Goal: Information Seeking & Learning: Stay updated

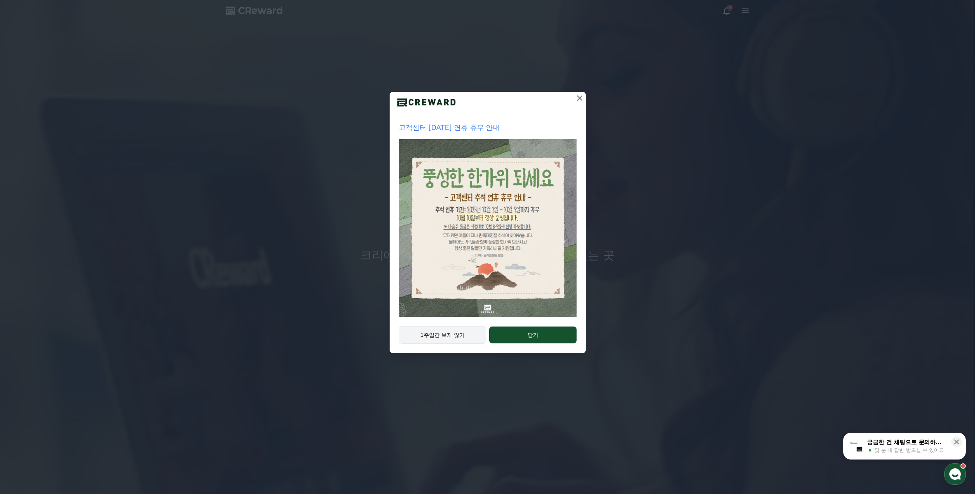
click at [443, 339] on button "1주일간 보지 않기" at bounding box center [443, 335] width 88 height 18
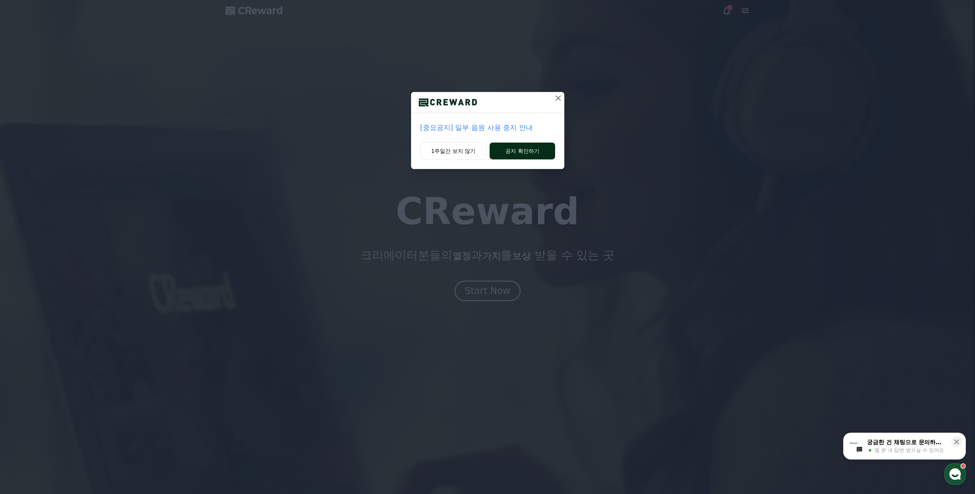
click at [524, 148] on button "공지 확인하기" at bounding box center [522, 151] width 65 height 17
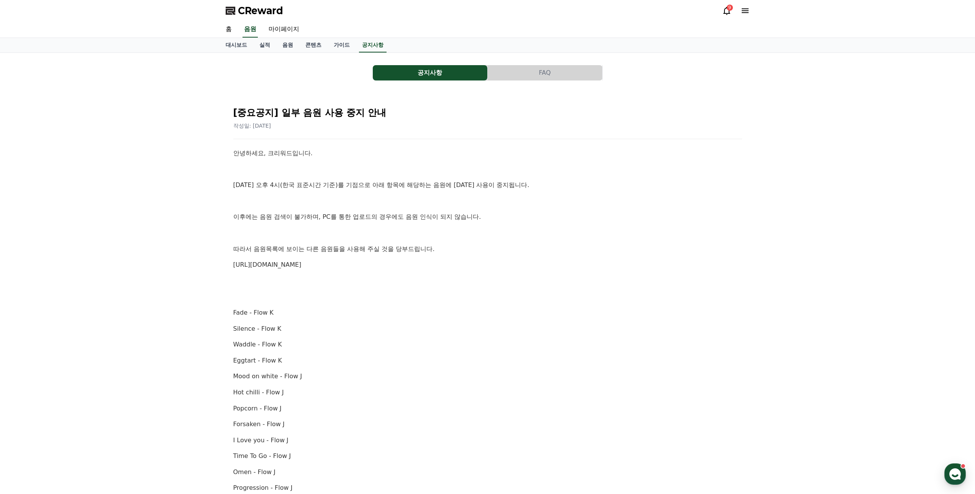
drag, startPoint x: 234, startPoint y: 217, endPoint x: 475, endPoint y: 254, distance: 243.4
click at [475, 254] on div "안녕하세요, 크리워드입니다. 10월 2일 오후 4시(한국 표준시간 기준)를 기점으로 아래 항목에 해당하는 음원에 대한 사용이 중지됩니다. 이후…" at bounding box center [487, 448] width 509 height 600
drag, startPoint x: 318, startPoint y: 216, endPoint x: 482, endPoint y: 247, distance: 166.8
click at [482, 247] on div "안녕하세요, 크리워드입니다. 10월 2일 오후 4시(한국 표준시간 기준)를 기점으로 아래 항목에 해당하는 음원에 대한 사용이 중지됩니다. 이후…" at bounding box center [487, 448] width 509 height 600
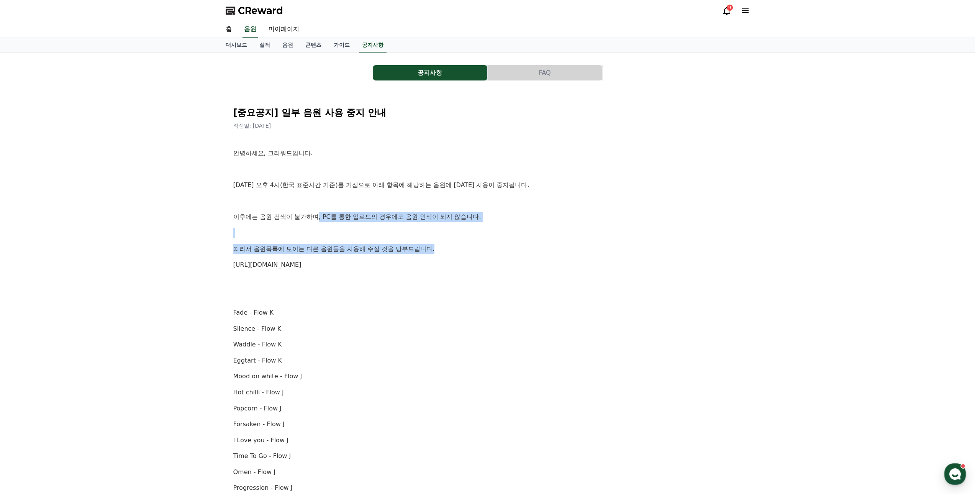
click at [482, 247] on p "따라서 음원목록에 보이는 다른 음원들을 사용해 주실 것을 당부드립니다." at bounding box center [487, 249] width 509 height 10
drag, startPoint x: 247, startPoint y: 247, endPoint x: 463, endPoint y: 261, distance: 216.5
click at [463, 261] on div "[중요공지] 일부 음원 사용 중지 안내 작성일: 2025-10-02 안녕하세요, 크리워드입니다. 10월 2일 오후 4시(한국 표준시간 기준)를…" at bounding box center [488, 436] width 512 height 674
click at [463, 261] on p "https://creward.net/music/list/public" at bounding box center [487, 265] width 509 height 10
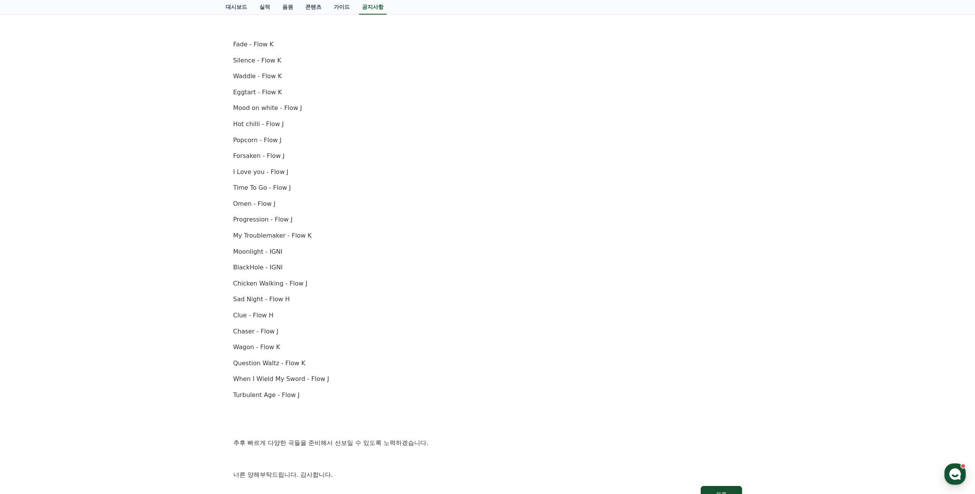
scroll to position [230, 0]
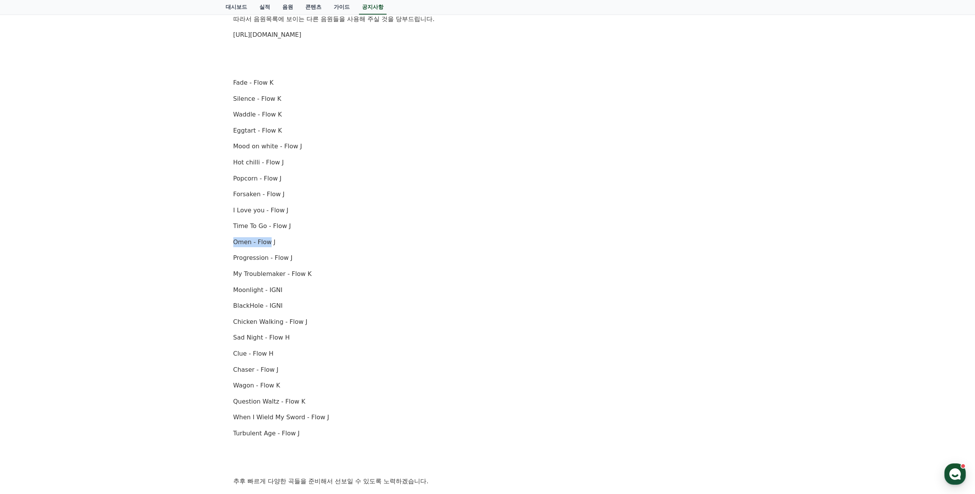
drag, startPoint x: 234, startPoint y: 245, endPoint x: 273, endPoint y: 245, distance: 39.1
click at [273, 245] on p "Omen - Flow J" at bounding box center [487, 242] width 509 height 10
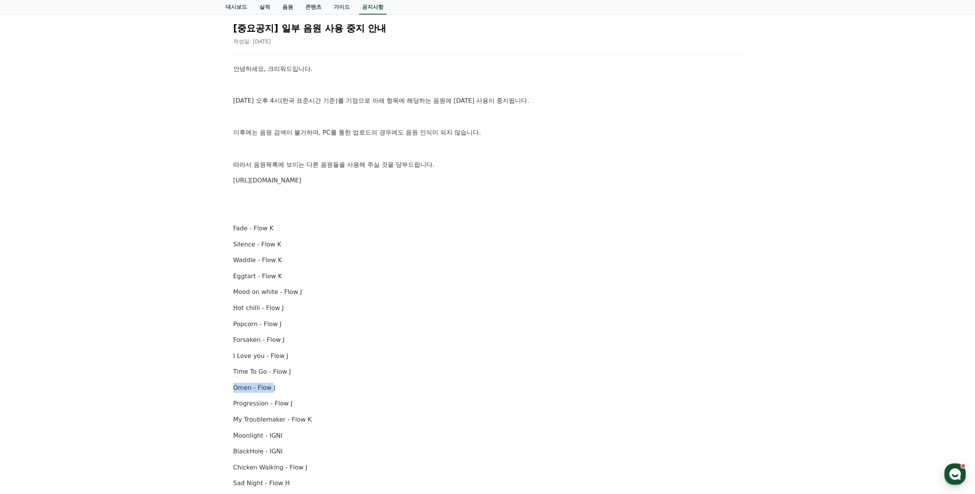
scroll to position [0, 0]
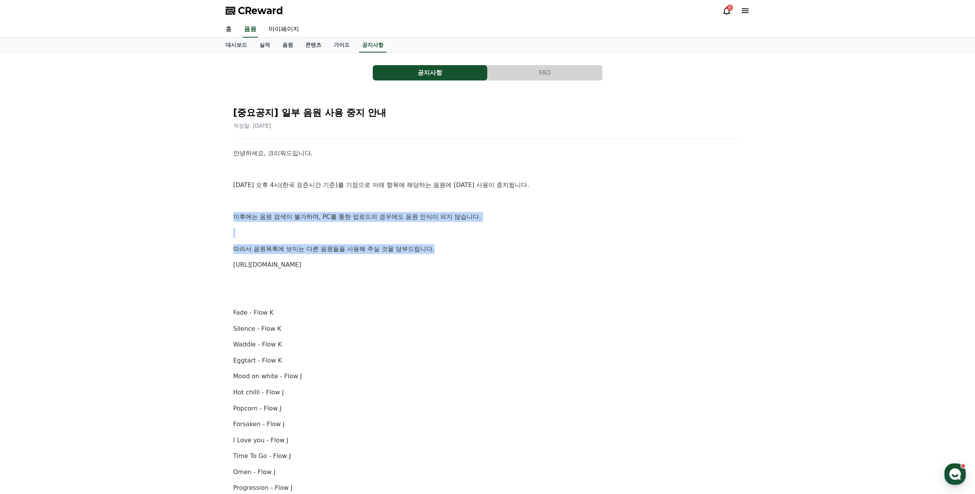
drag, startPoint x: 236, startPoint y: 219, endPoint x: 493, endPoint y: 249, distance: 259.6
click at [493, 249] on div "안녕하세요, 크리워드입니다. 10월 2일 오후 4시(한국 표준시간 기준)를 기점으로 아래 항목에 해당하는 음원에 대한 사용이 중지됩니다. 이후…" at bounding box center [487, 448] width 509 height 600
click at [493, 249] on p "따라서 음원목록에 보이는 다른 음원들을 사용해 주실 것을 당부드립니다." at bounding box center [487, 249] width 509 height 10
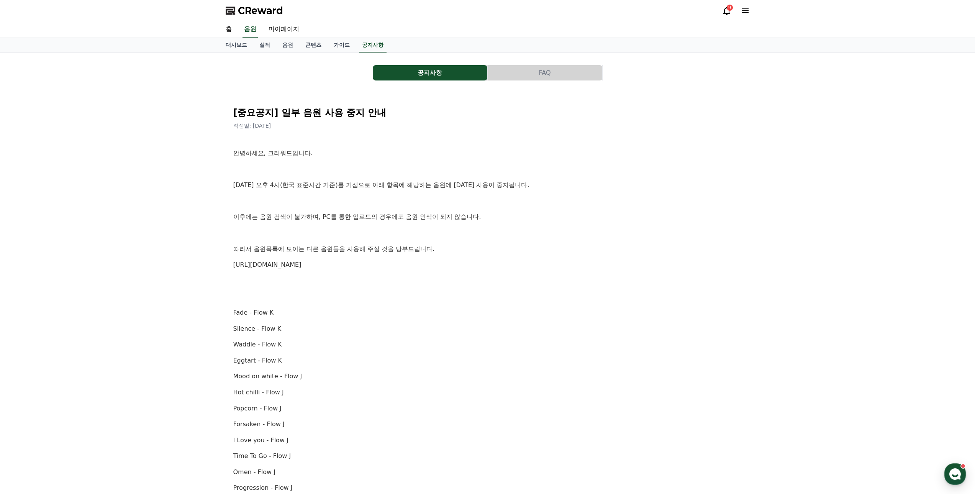
drag, startPoint x: 317, startPoint y: 216, endPoint x: 527, endPoint y: 255, distance: 213.9
click at [527, 255] on div "안녕하세요, 크리워드입니다. 10월 2일 오후 4시(한국 표준시간 기준)를 기점으로 아래 항목에 해당하는 음원에 대한 사용이 중지됩니다. 이후…" at bounding box center [487, 448] width 509 height 600
click at [528, 256] on div "안녕하세요, 크리워드입니다. 10월 2일 오후 4시(한국 표준시간 기준)를 기점으로 아래 항목에 해당하는 음원에 대한 사용이 중지됩니다. 이후…" at bounding box center [487, 448] width 509 height 600
drag, startPoint x: 257, startPoint y: 249, endPoint x: 490, endPoint y: 249, distance: 233.0
click at [490, 249] on p "따라서 음원목록에 보이는 다른 음원들을 사용해 주실 것을 당부드립니다." at bounding box center [487, 249] width 509 height 10
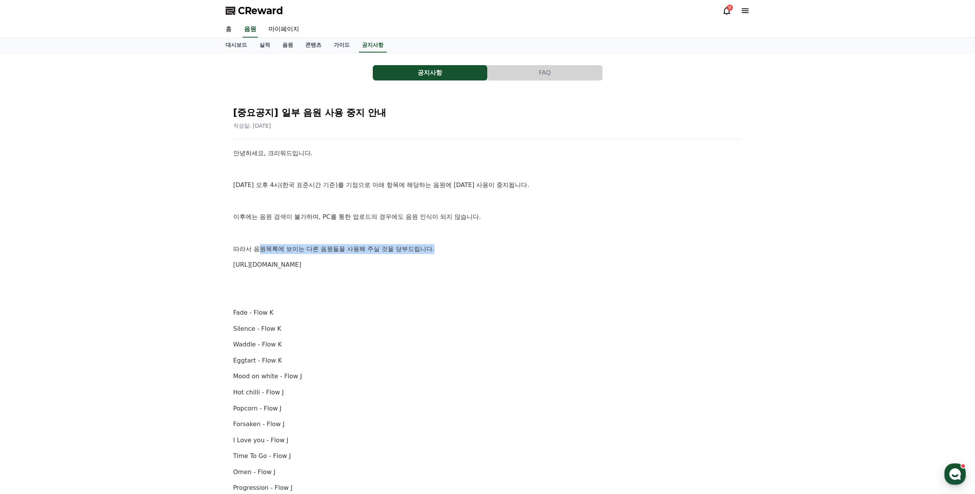
click at [490, 249] on p "따라서 음원목록에 보이는 다른 음원들을 사용해 주실 것을 당부드립니다." at bounding box center [487, 249] width 509 height 10
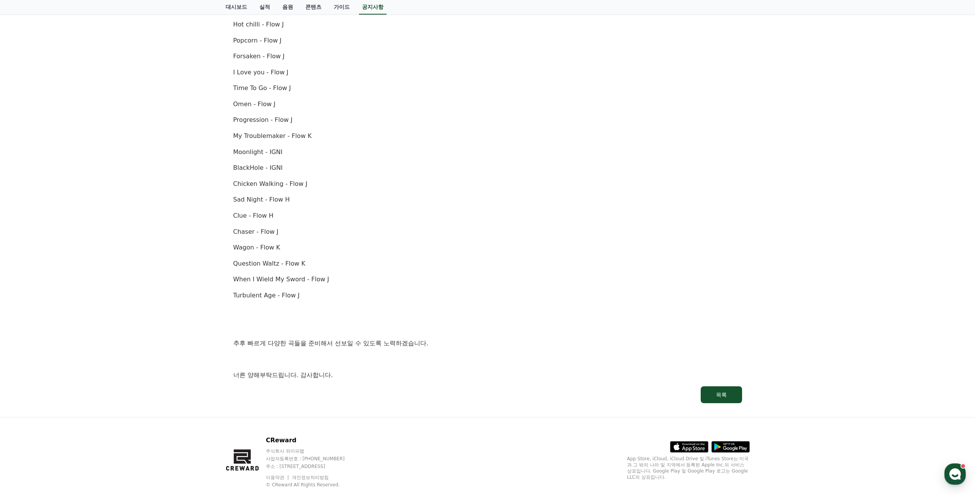
scroll to position [386, 0]
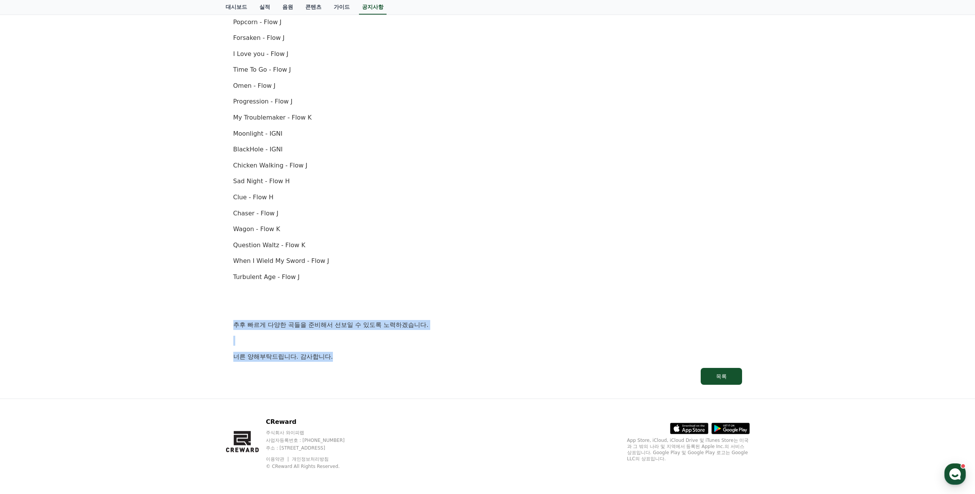
drag, startPoint x: 315, startPoint y: 346, endPoint x: 370, endPoint y: 375, distance: 61.7
click at [370, 375] on div "[중요공지] 일부 음원 사용 중지 안내 작성일: 2025-10-02 안녕하세요, 크리워드입니다. 10월 2일 오후 4시(한국 표준시간 기준)를…" at bounding box center [488, 50] width 524 height 686
click at [370, 375] on link "목록" at bounding box center [487, 376] width 509 height 17
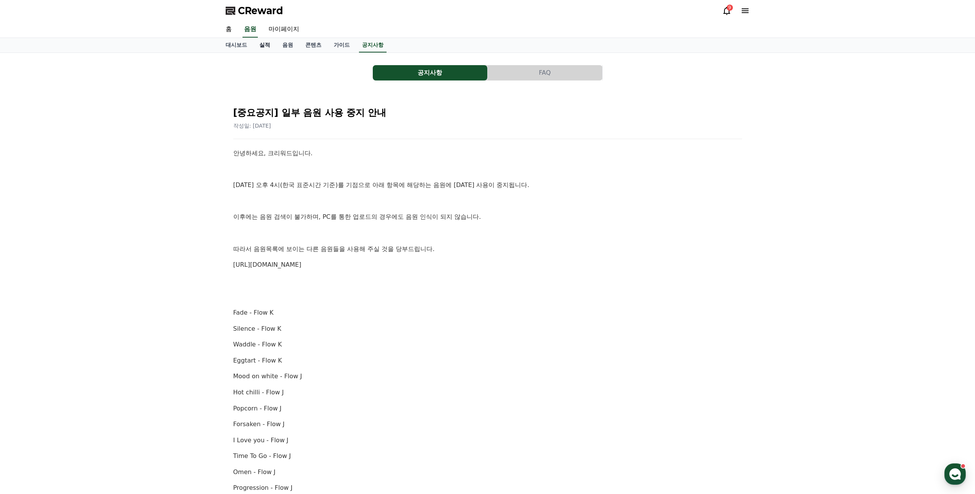
click at [270, 45] on link "실적" at bounding box center [264, 45] width 23 height 15
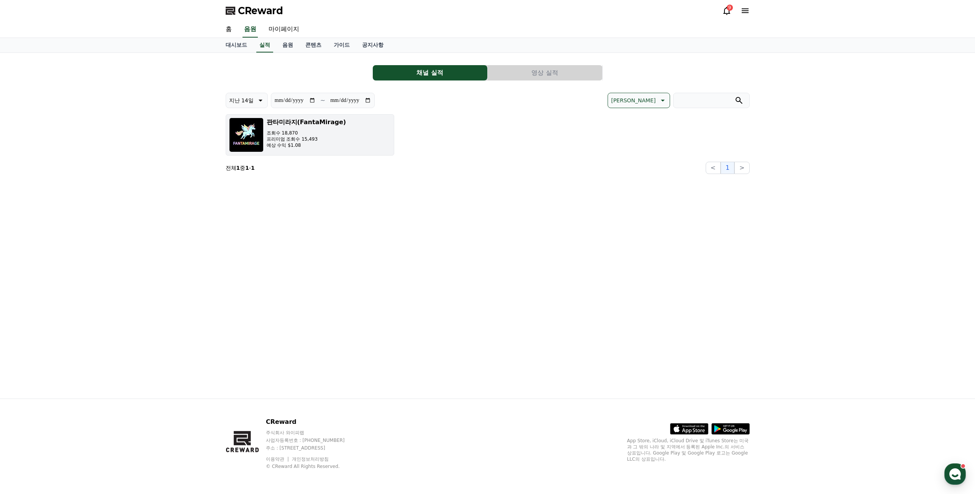
click at [295, 125] on h3 "판타미라지(FantaMirage)" at bounding box center [307, 122] width 80 height 9
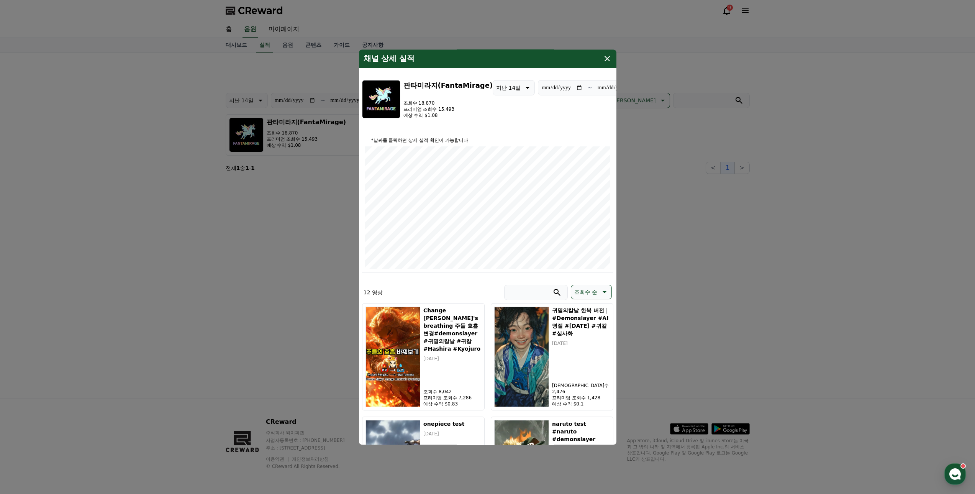
click at [605, 61] on icon "modal" at bounding box center [607, 58] width 5 height 5
